Goal: Information Seeking & Learning: Learn about a topic

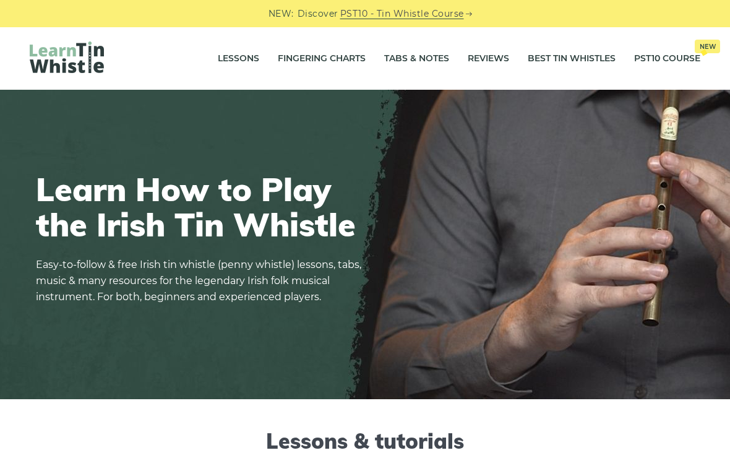
click at [585, 56] on link "Best Tin Whistles" at bounding box center [572, 58] width 88 height 31
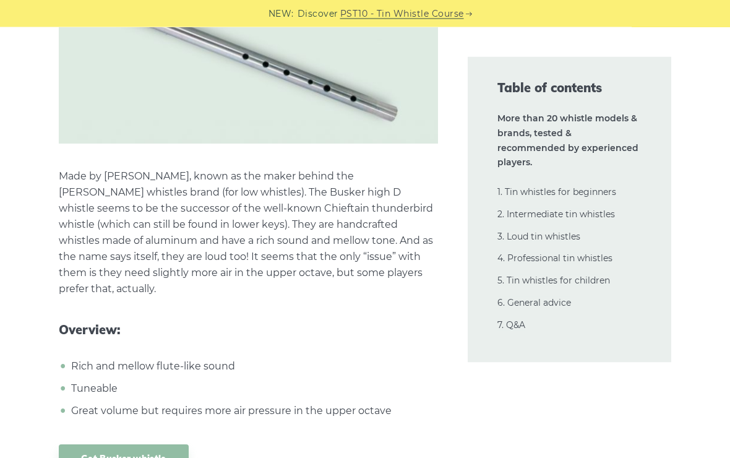
scroll to position [14869, 0]
click at [103, 444] on link "Get Busker whistle" at bounding box center [123, 458] width 129 height 29
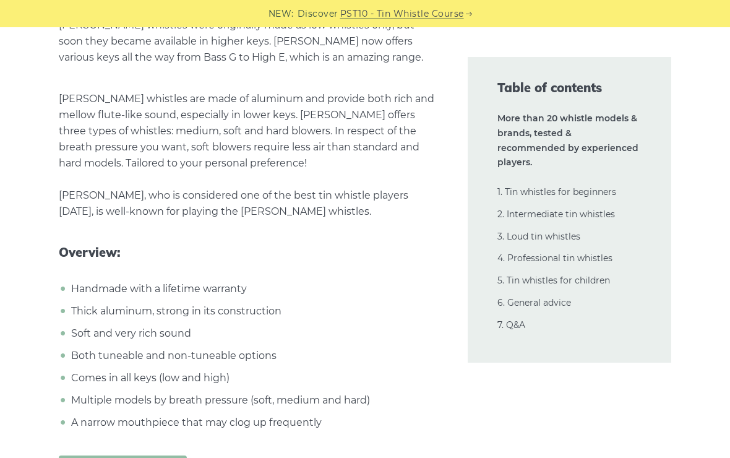
scroll to position [17624, 0]
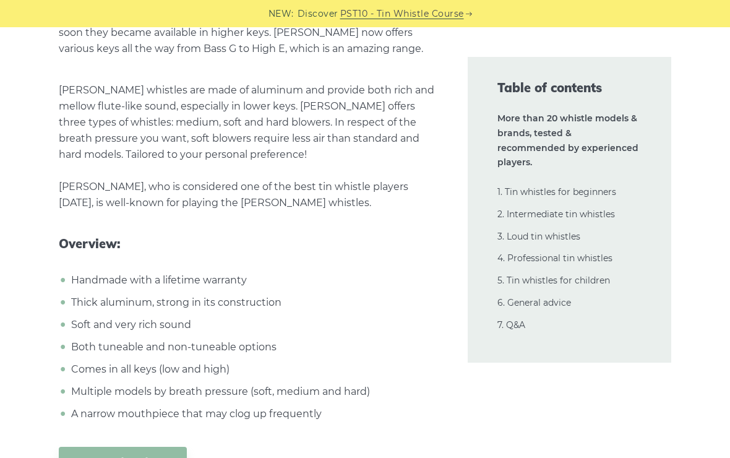
click at [91, 447] on link "Get Goldie whistle" at bounding box center [122, 461] width 127 height 29
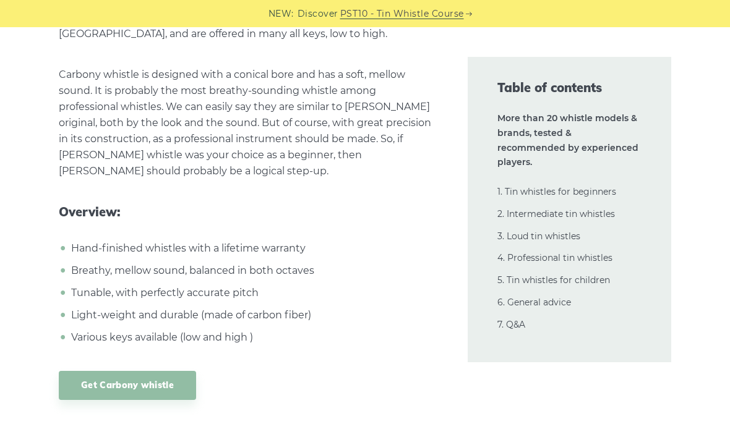
scroll to position [20775, 0]
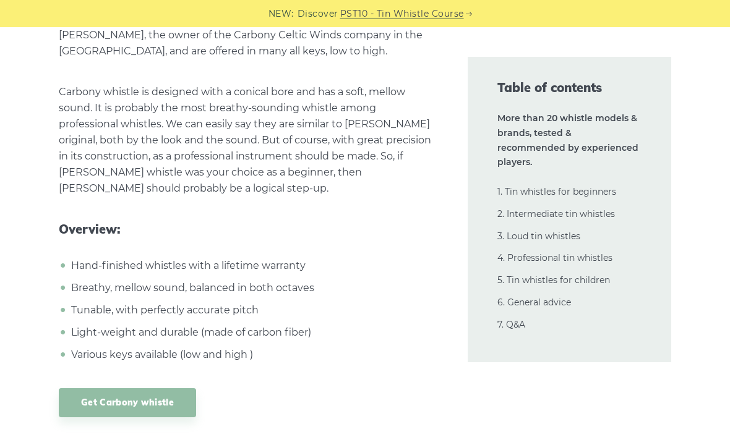
click at [86, 389] on link "Get Carbony whistle" at bounding box center [127, 403] width 137 height 29
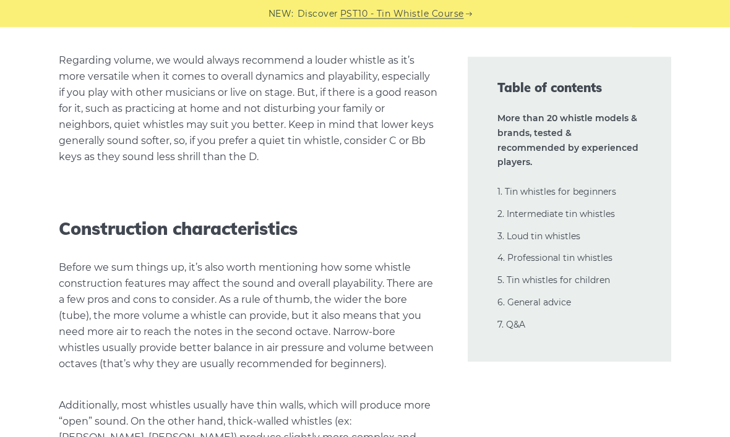
scroll to position [28088, 0]
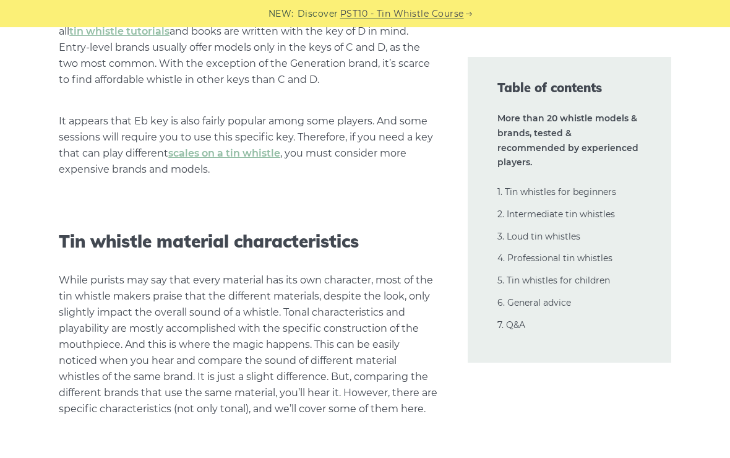
scroll to position [26449, 0]
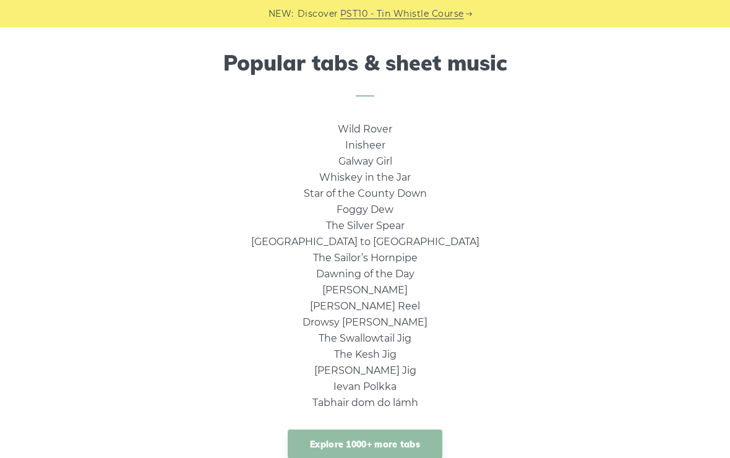
scroll to position [821, 0]
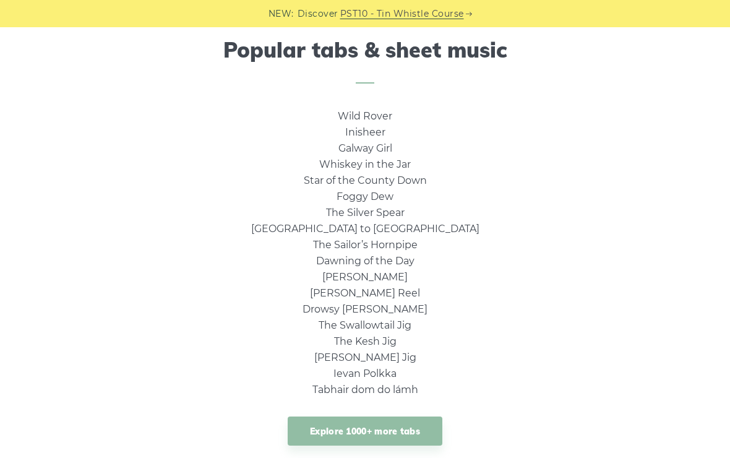
click at [379, 164] on link "Whiskey in the Jar" at bounding box center [365, 164] width 92 height 12
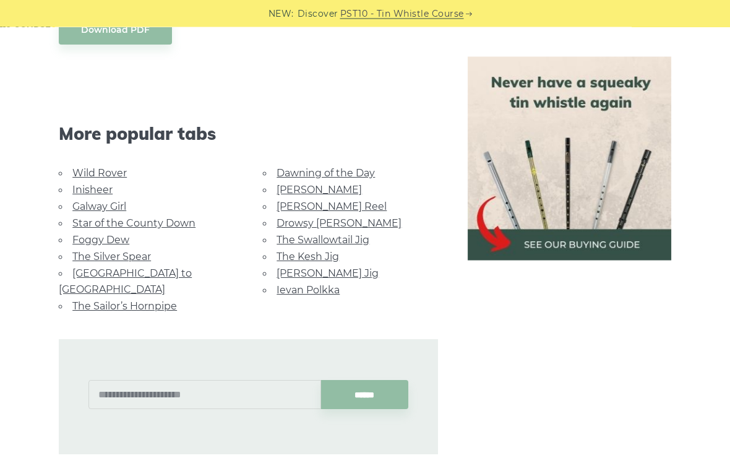
scroll to position [716, 0]
click at [324, 270] on link "Morrison’s Jig" at bounding box center [328, 273] width 102 height 12
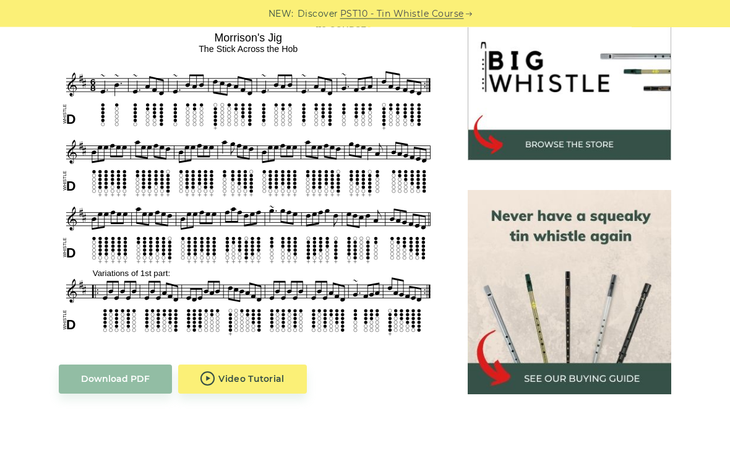
scroll to position [398, 0]
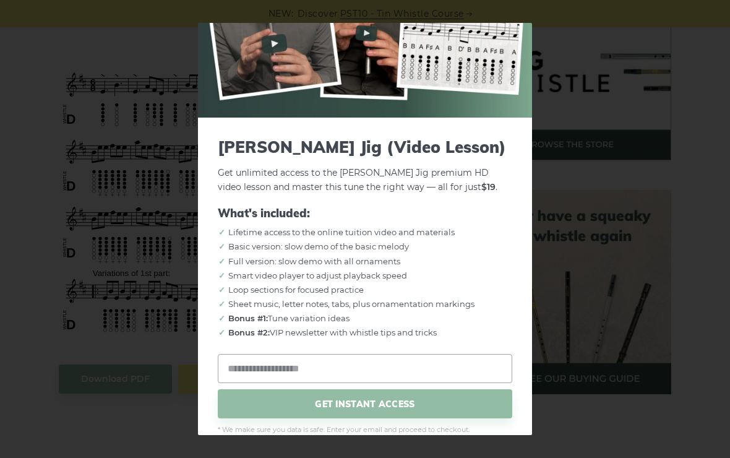
scroll to position [90, 0]
click at [580, 165] on div "× Morrison’s Jig (Video Lesson) Get unlimited access to the Morrison’s Jig prem…" at bounding box center [365, 229] width 730 height 458
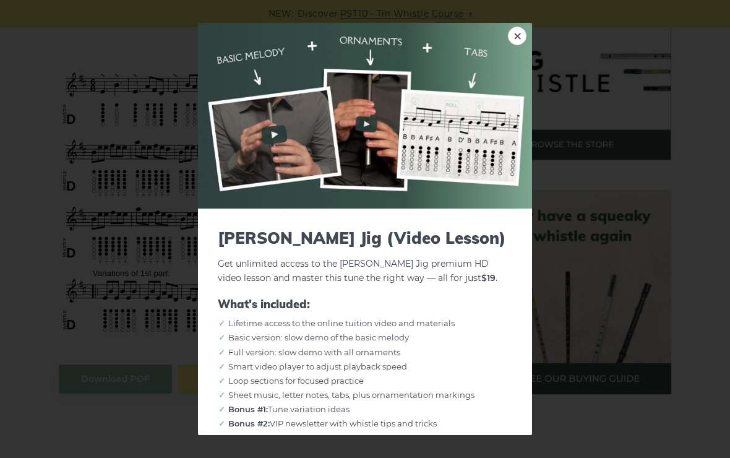
scroll to position [0, 0]
click at [515, 28] on link "×" at bounding box center [517, 36] width 19 height 19
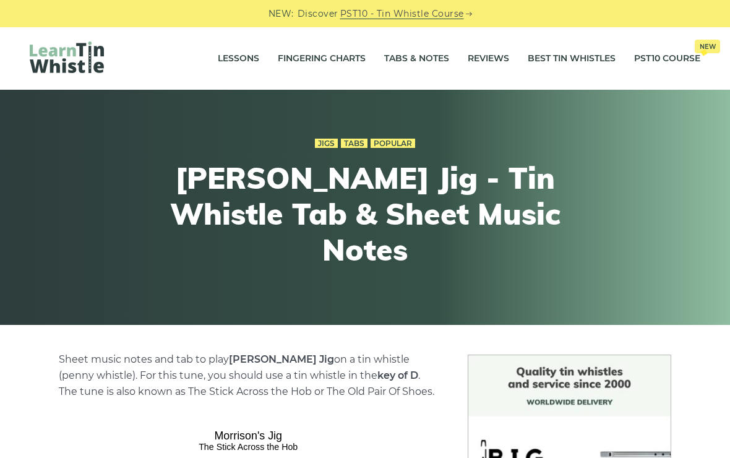
click at [427, 59] on link "Tabs & Notes" at bounding box center [416, 58] width 65 height 31
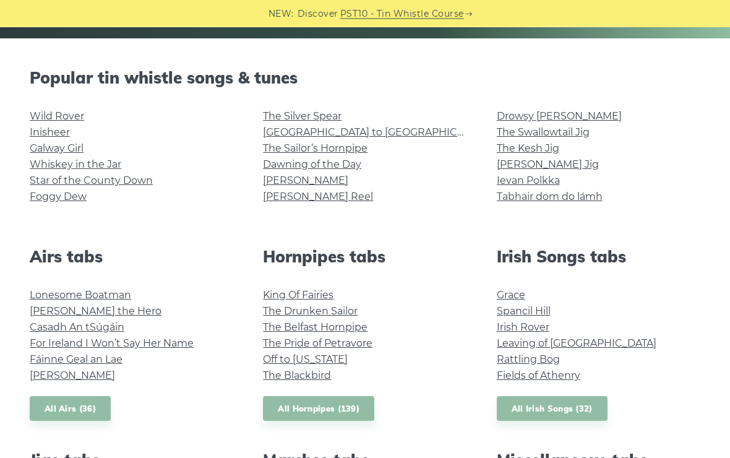
scroll to position [287, 0]
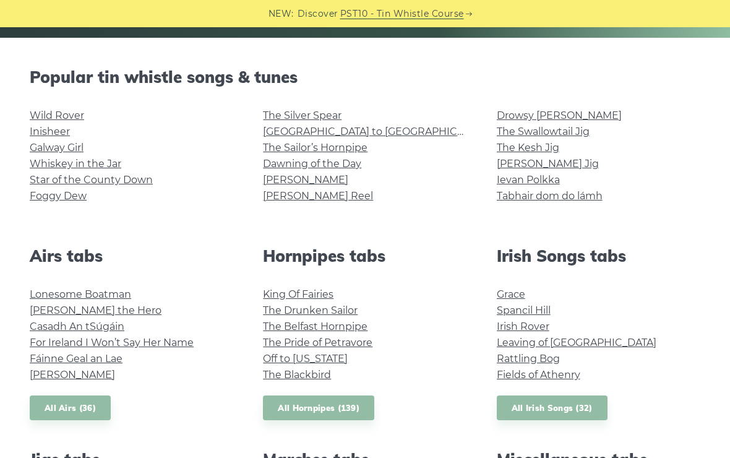
click at [569, 190] on link "Tabhair dom do lámh" at bounding box center [550, 196] width 106 height 12
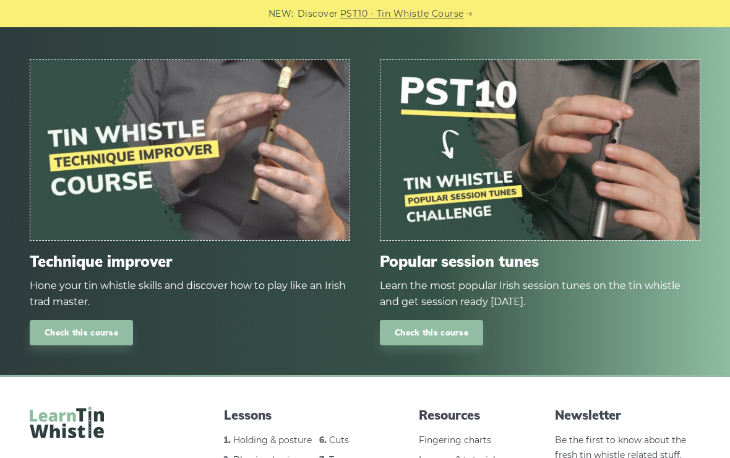
scroll to position [1591, 0]
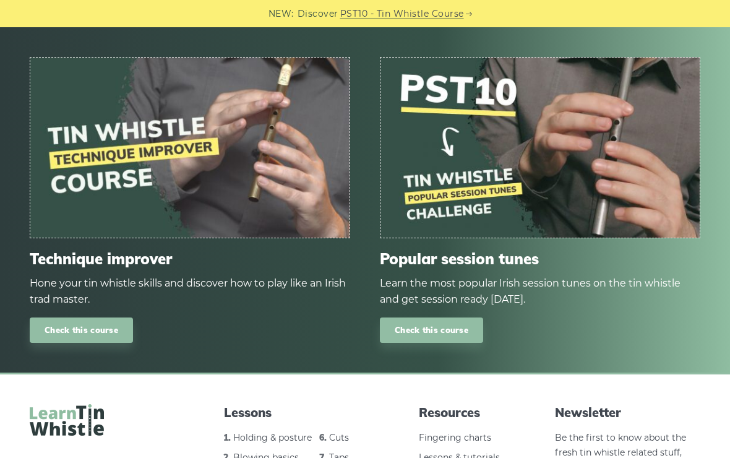
click at [90, 78] on img at bounding box center [189, 147] width 319 height 179
click at [188, 147] on img at bounding box center [189, 147] width 319 height 179
click at [104, 317] on link "Check this course" at bounding box center [81, 329] width 103 height 25
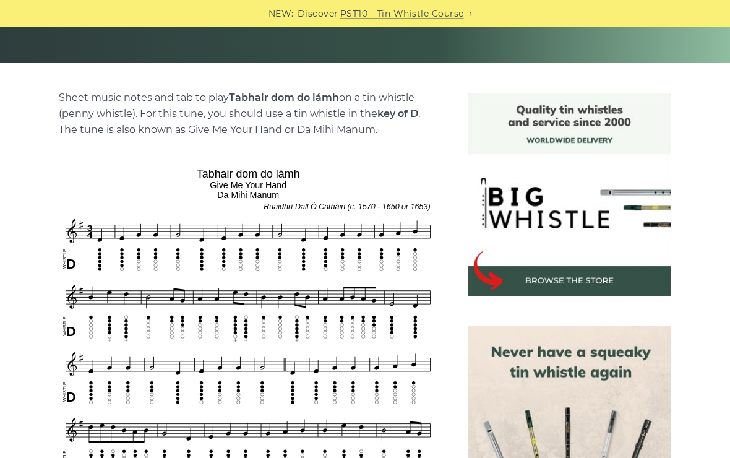
scroll to position [0, 0]
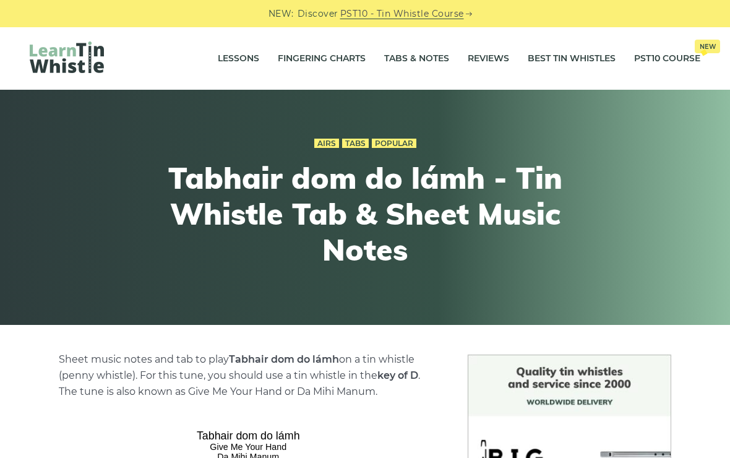
click at [489, 54] on link "Reviews" at bounding box center [488, 58] width 41 height 31
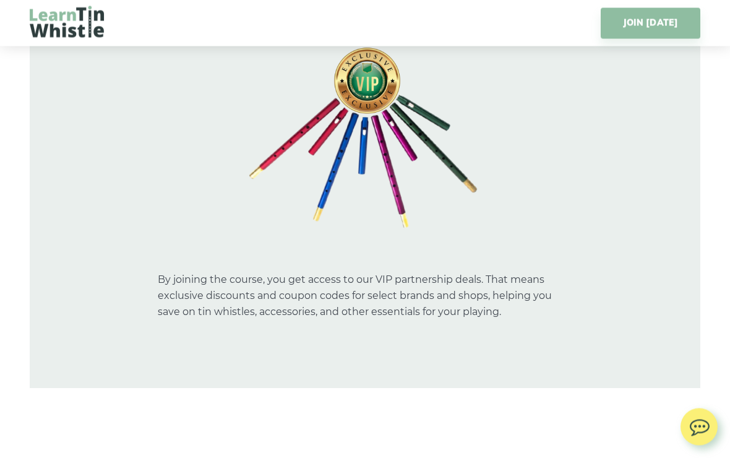
scroll to position [9718, 0]
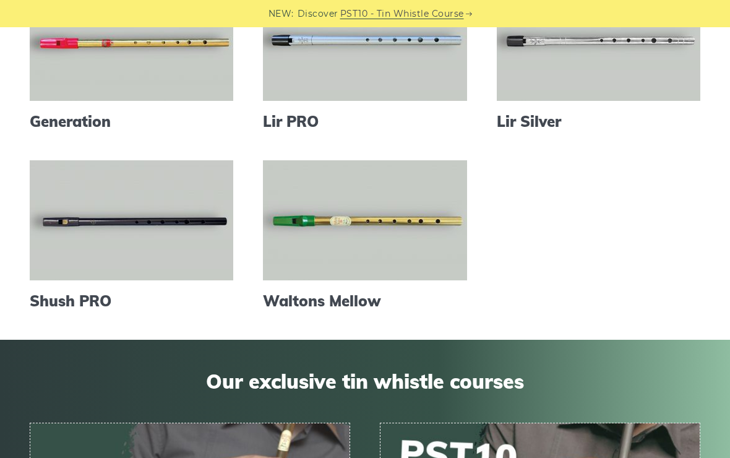
scroll to position [540, 0]
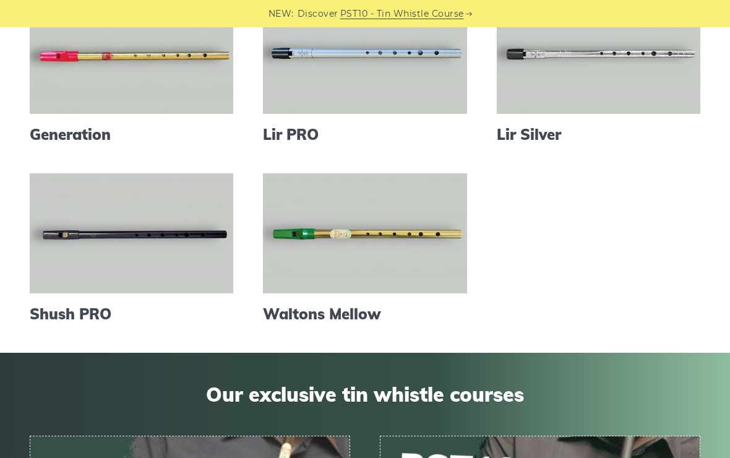
click at [163, 244] on link at bounding box center [132, 233] width 204 height 120
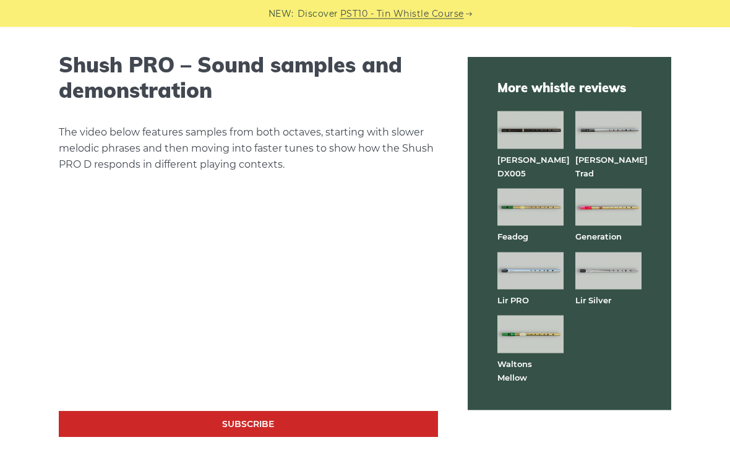
scroll to position [2108, 0]
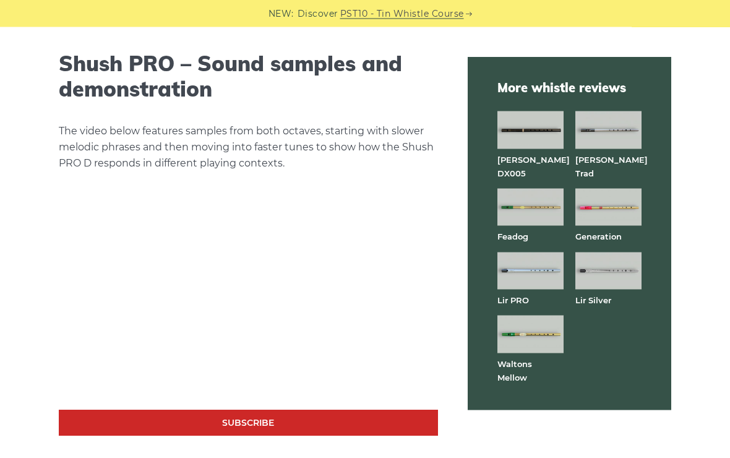
click at [531, 319] on img at bounding box center [530, 335] width 66 height 38
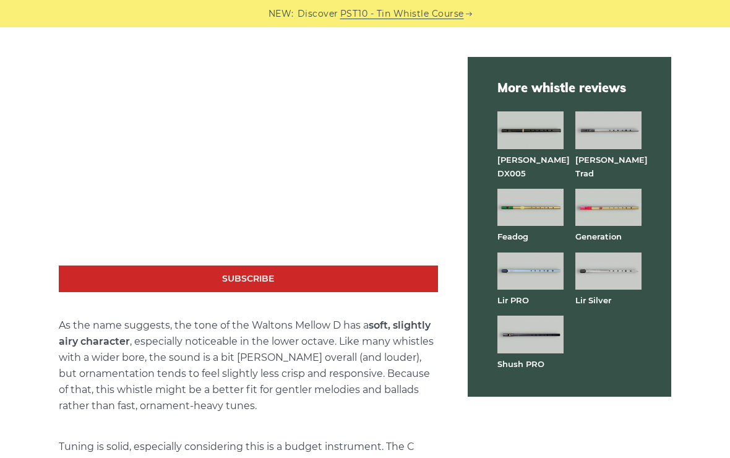
scroll to position [2269, 0]
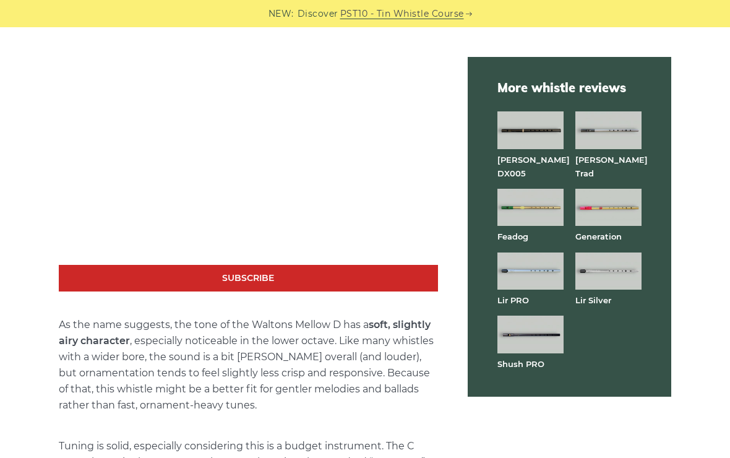
click at [525, 134] on img at bounding box center [530, 130] width 66 height 38
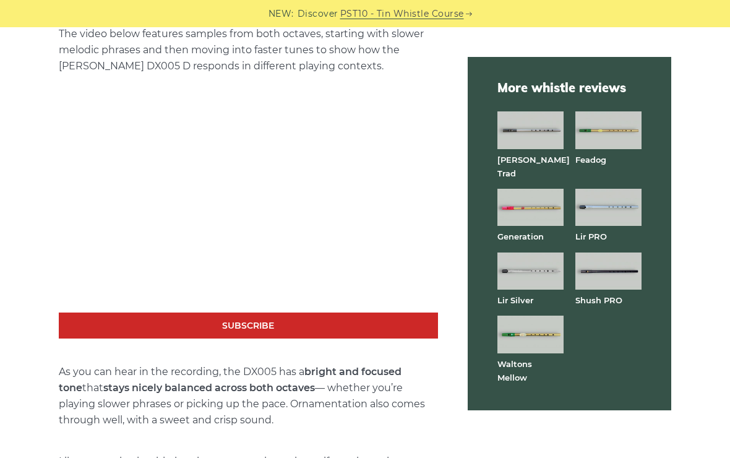
scroll to position [2157, 0]
click at [613, 134] on img at bounding box center [608, 130] width 66 height 38
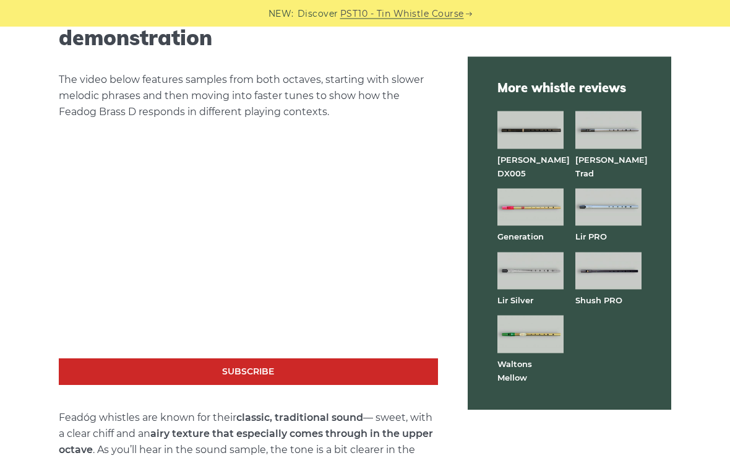
scroll to position [2110, 0]
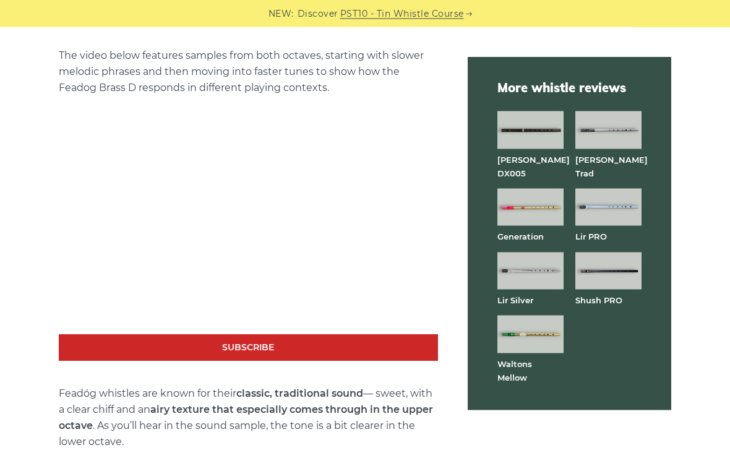
click at [545, 193] on img at bounding box center [530, 208] width 66 height 38
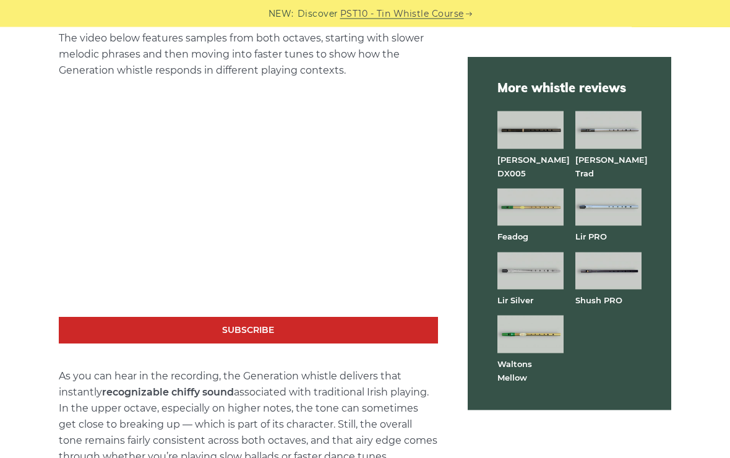
scroll to position [2155, 0]
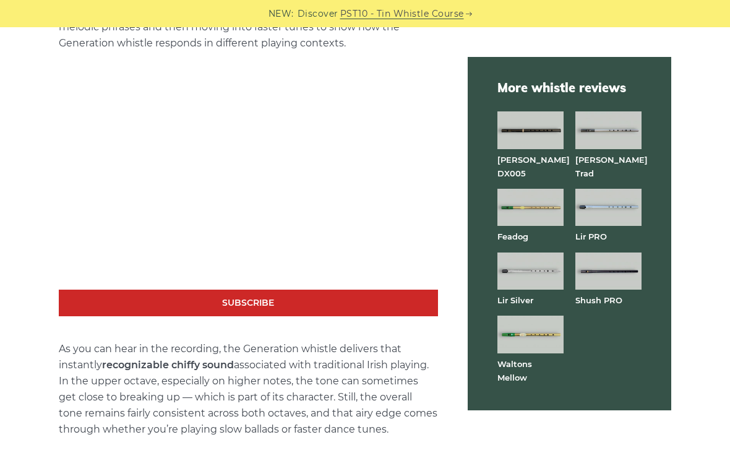
click at [488, 423] on aside "More whistle reviews [PERSON_NAME] DX005 [PERSON_NAME] Trad Feadog Lir PRO Lir …" at bounding box center [569, 200] width 233 height 4001
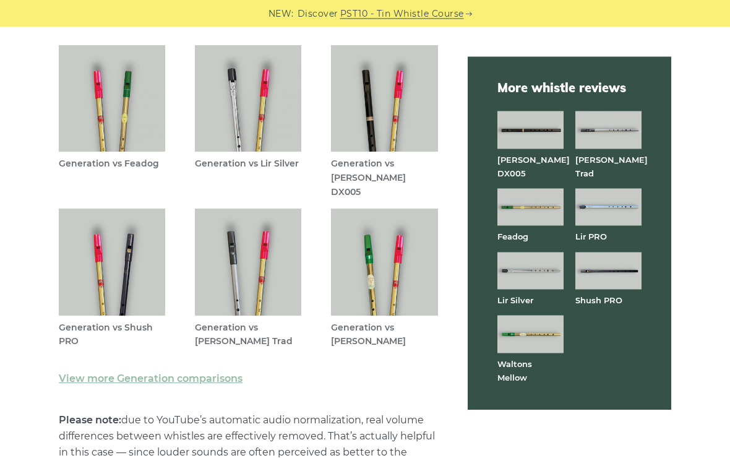
scroll to position [3597, 0]
click at [396, 249] on img at bounding box center [384, 262] width 106 height 106
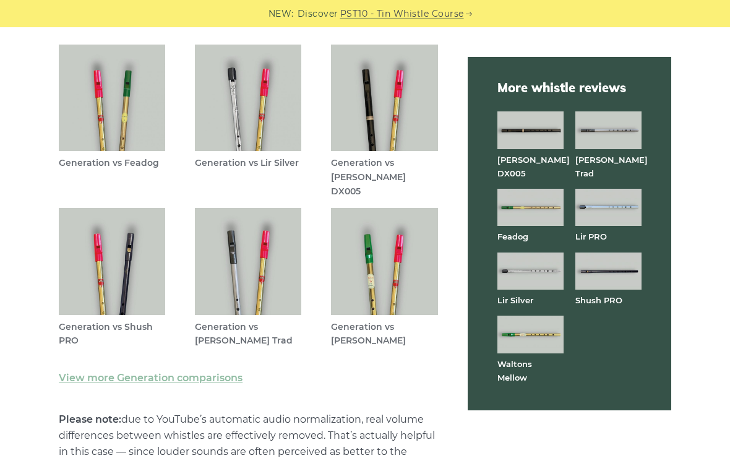
click at [134, 244] on img at bounding box center [112, 261] width 106 height 106
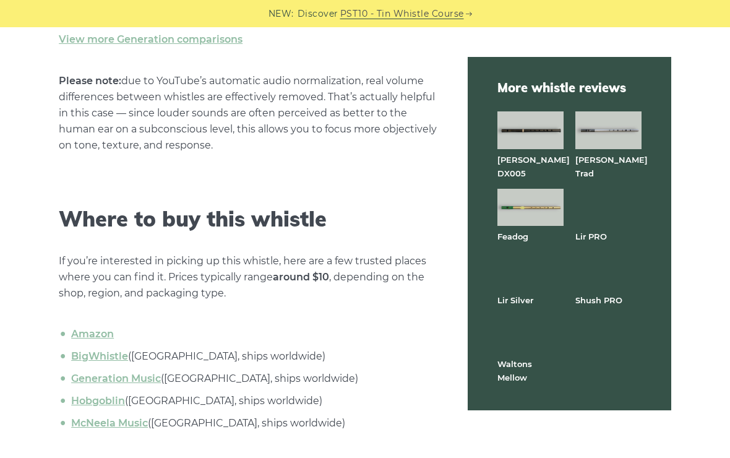
scroll to position [3927, 0]
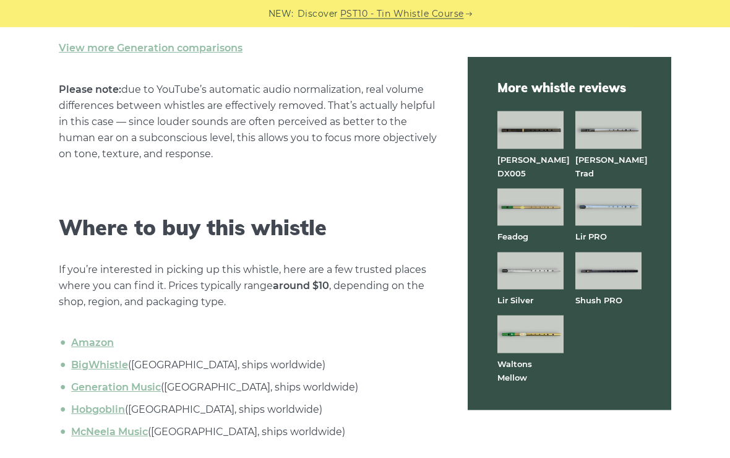
click at [117, 382] on link "Generation Music" at bounding box center [116, 388] width 90 height 12
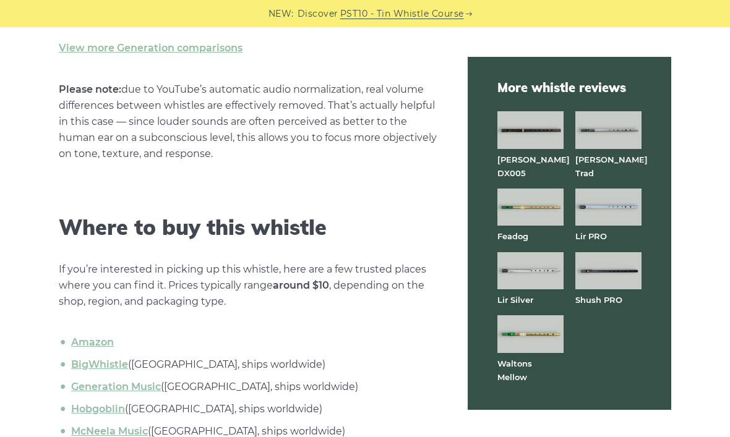
click at [113, 403] on link "Hobgoblin" at bounding box center [98, 409] width 54 height 12
